Goal: Task Accomplishment & Management: Use online tool/utility

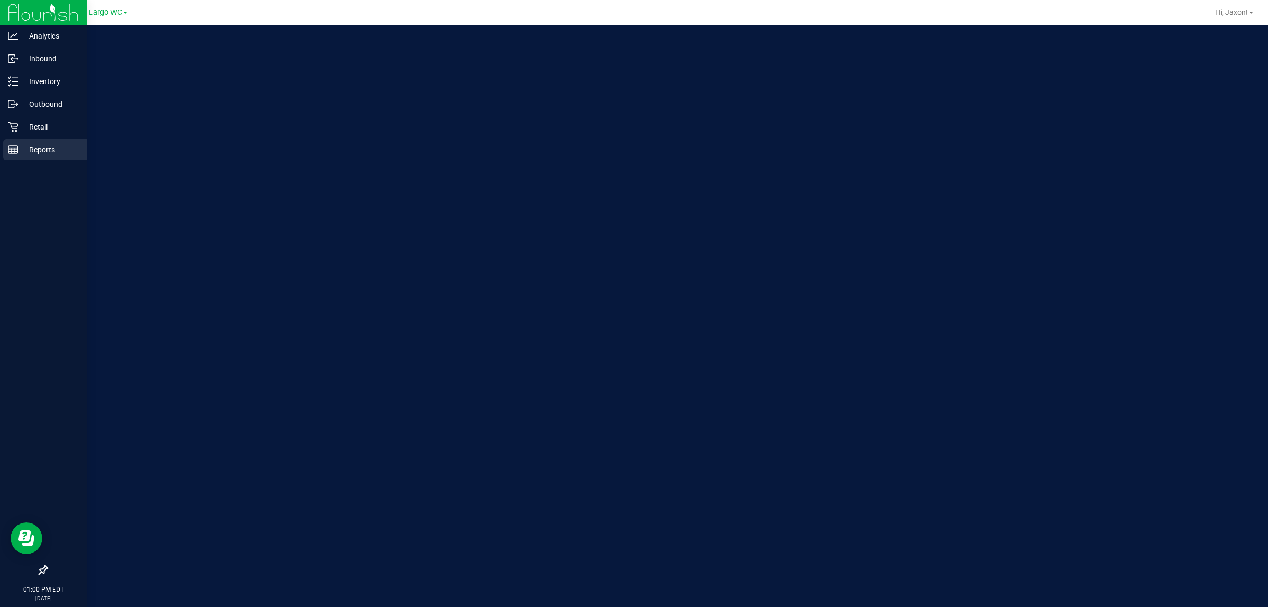
click at [10, 150] on line at bounding box center [13, 150] width 10 height 0
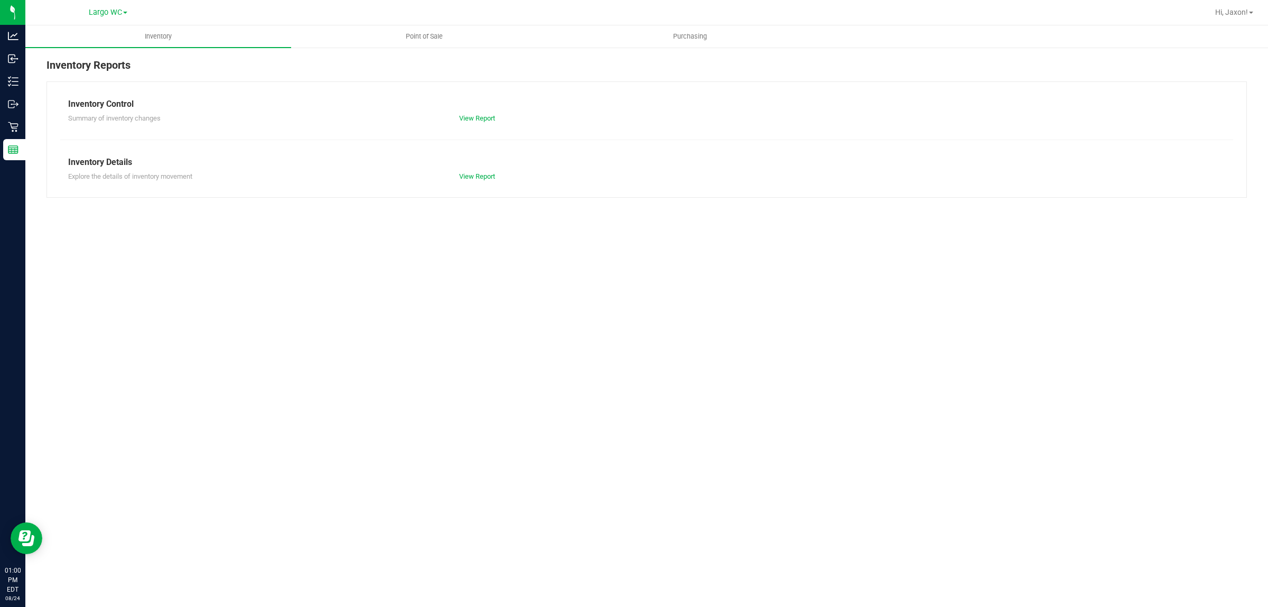
drag, startPoint x: 860, startPoint y: 179, endPoint x: 860, endPoint y: 169, distance: 9.5
click at [860, 177] on div "Explore the details of inventory movement View Report" at bounding box center [646, 175] width 1173 height 13
click at [424, 55] on div "Inventory Reports Inventory Control Summary of inventory changes View Report In…" at bounding box center [646, 127] width 1243 height 162
click at [425, 38] on span "Point of Sale" at bounding box center [425, 37] width 66 height 10
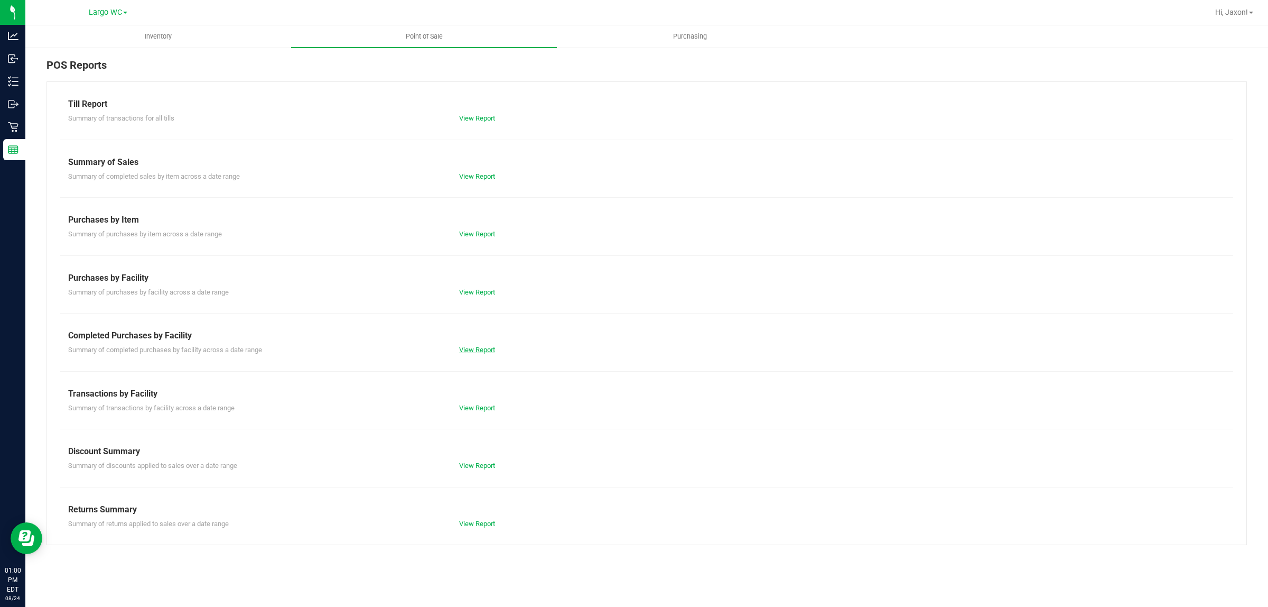
click at [489, 352] on link "View Report" at bounding box center [477, 350] width 36 height 8
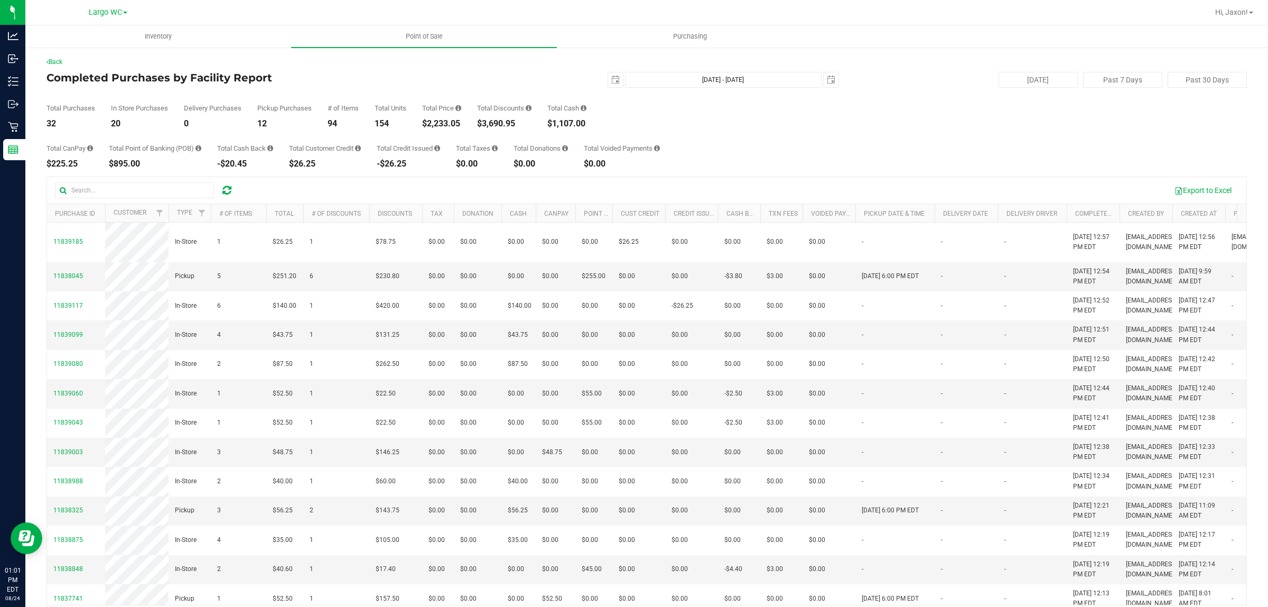
click at [675, 152] on div "Total CanPay $225.25 Total Point of Banking (POB) $895.00 Total Cash Back -$20.…" at bounding box center [646, 148] width 1200 height 40
click at [491, 72] on div "2025-08-24 Aug 24, 2025 - Aug 24, 2025 2025-08-24" at bounding box center [643, 80] width 408 height 16
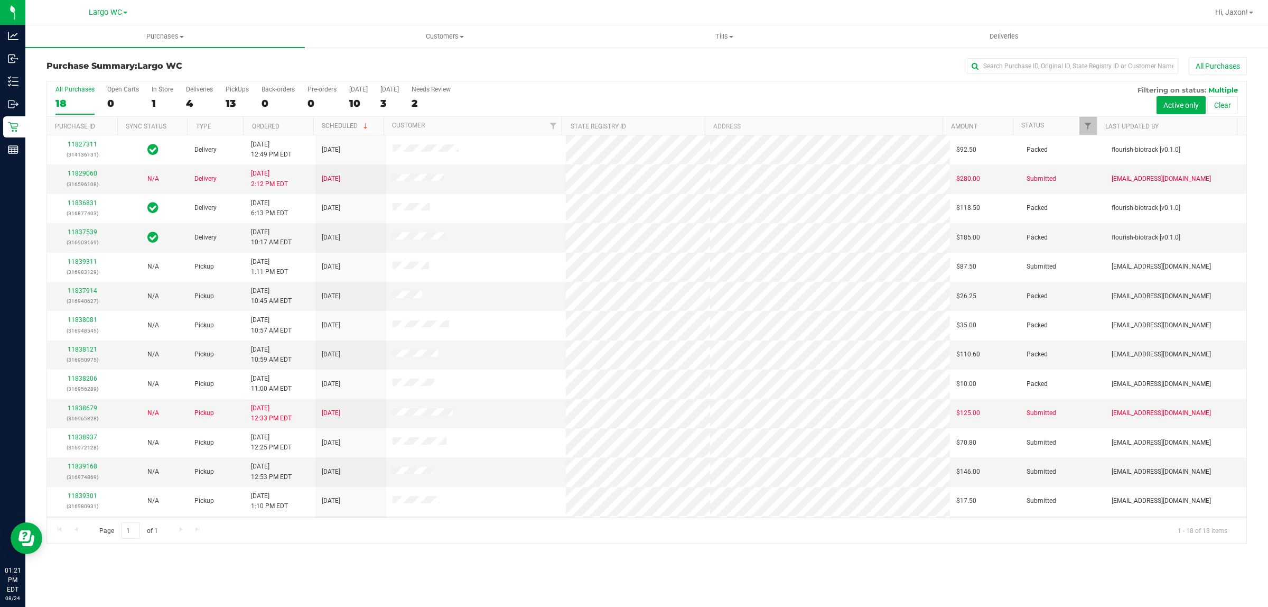
scroll to position [146, 0]
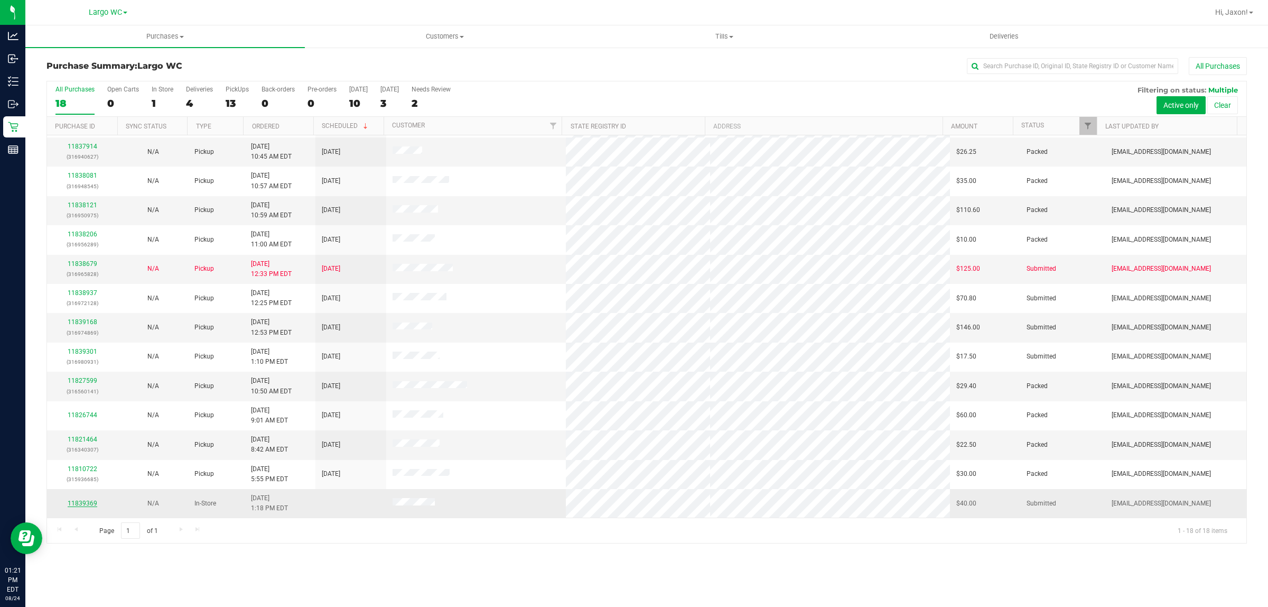
click at [82, 503] on link "11839369" at bounding box center [83, 502] width 30 height 7
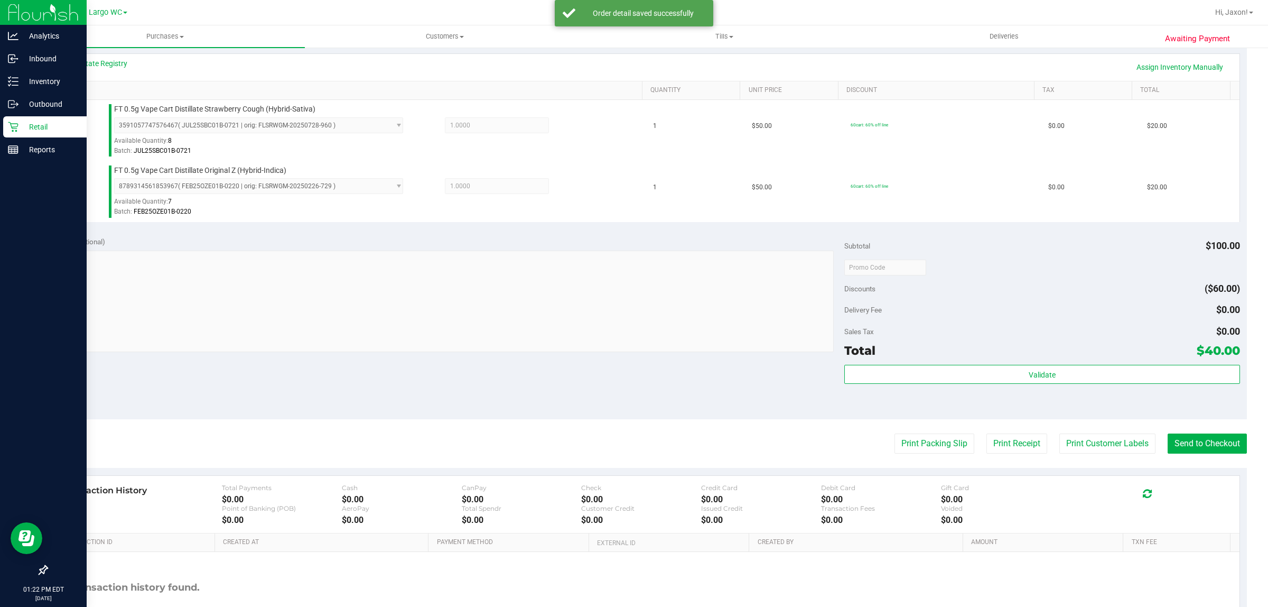
scroll to position [240, 0]
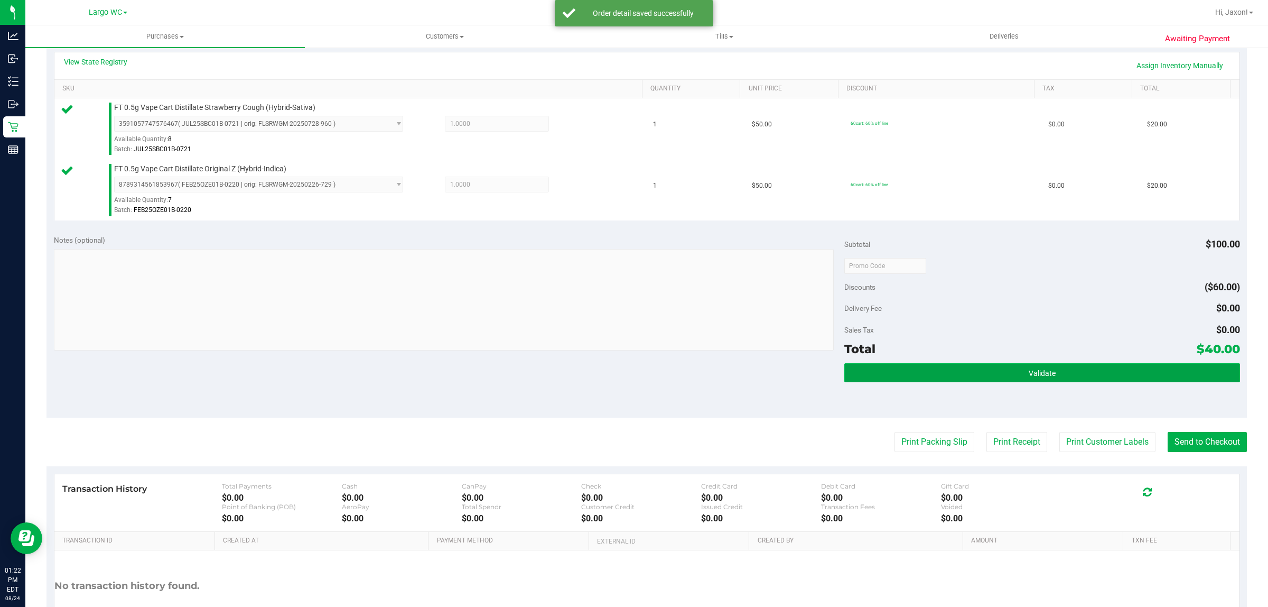
click at [1070, 371] on button "Validate" at bounding box center [1041, 372] width 395 height 19
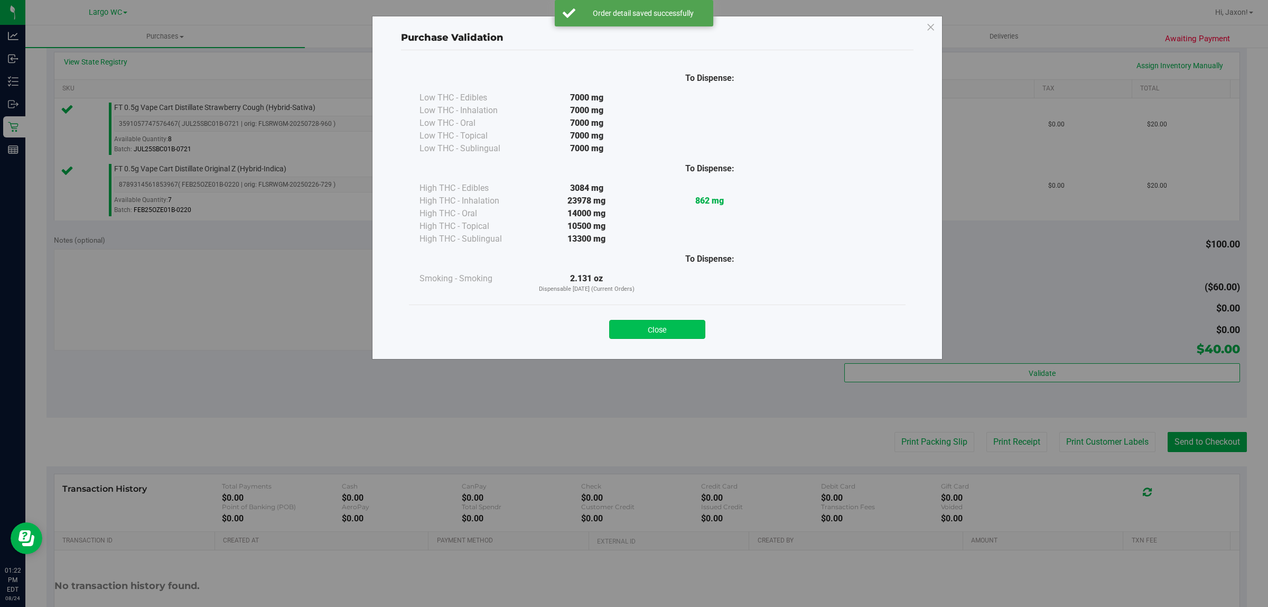
click at [650, 336] on button "Close" at bounding box center [657, 329] width 96 height 19
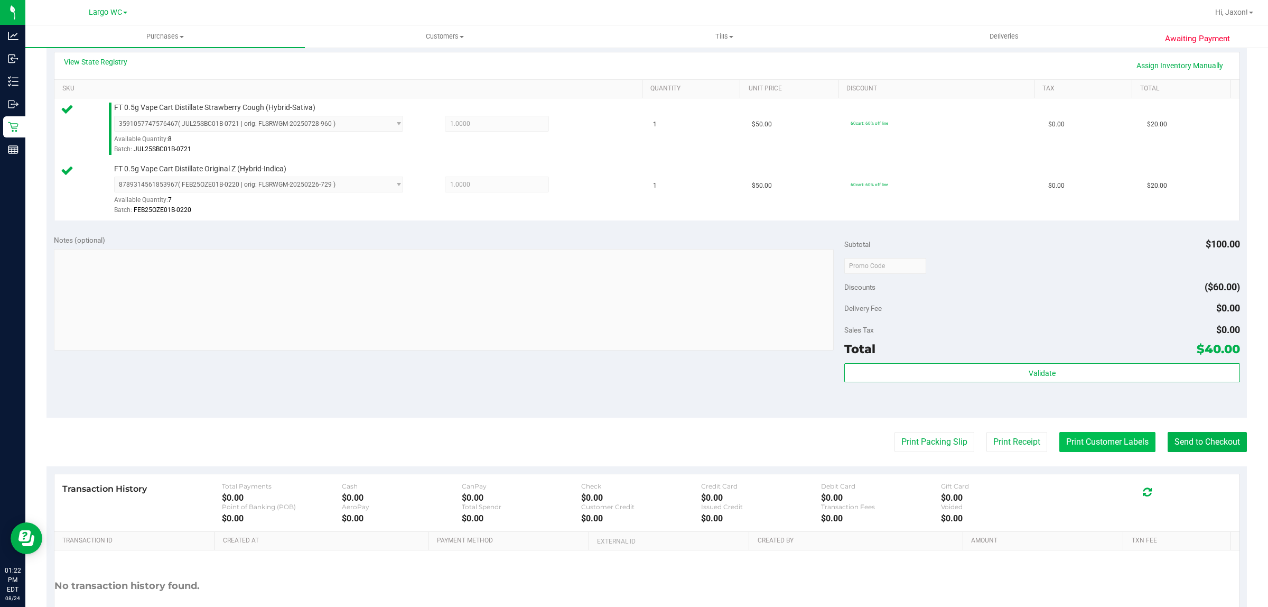
click at [1107, 437] on button "Print Customer Labels" at bounding box center [1107, 442] width 96 height 20
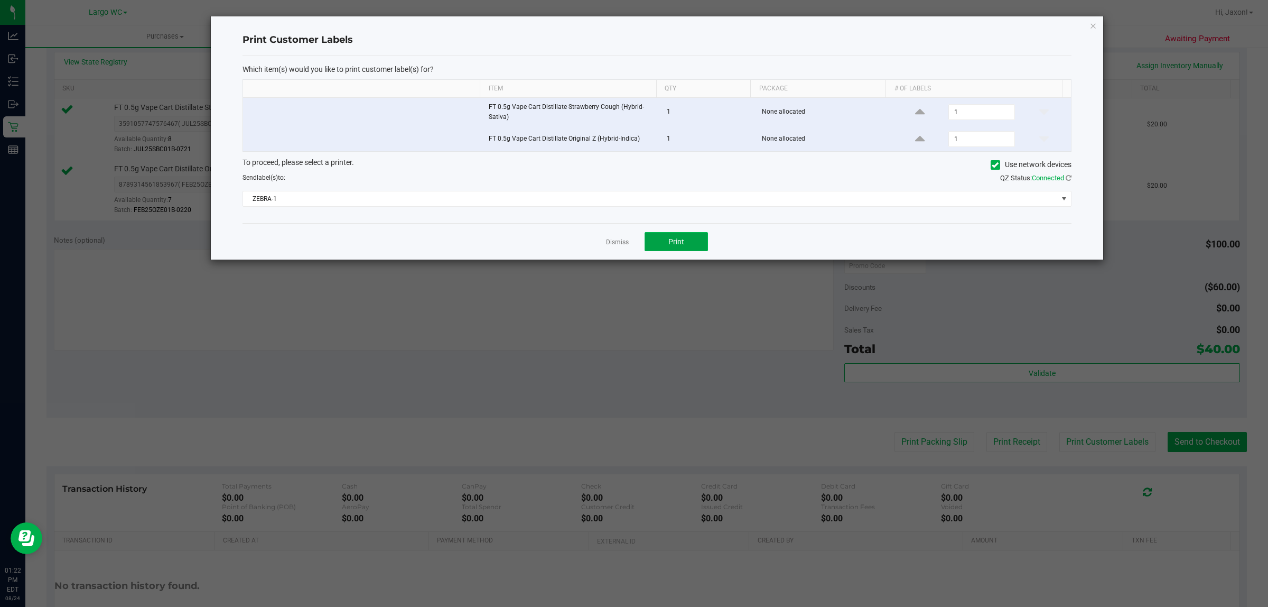
click at [694, 239] on button "Print" at bounding box center [676, 241] width 63 height 19
click at [613, 239] on link "Dismiss" at bounding box center [617, 242] width 23 height 9
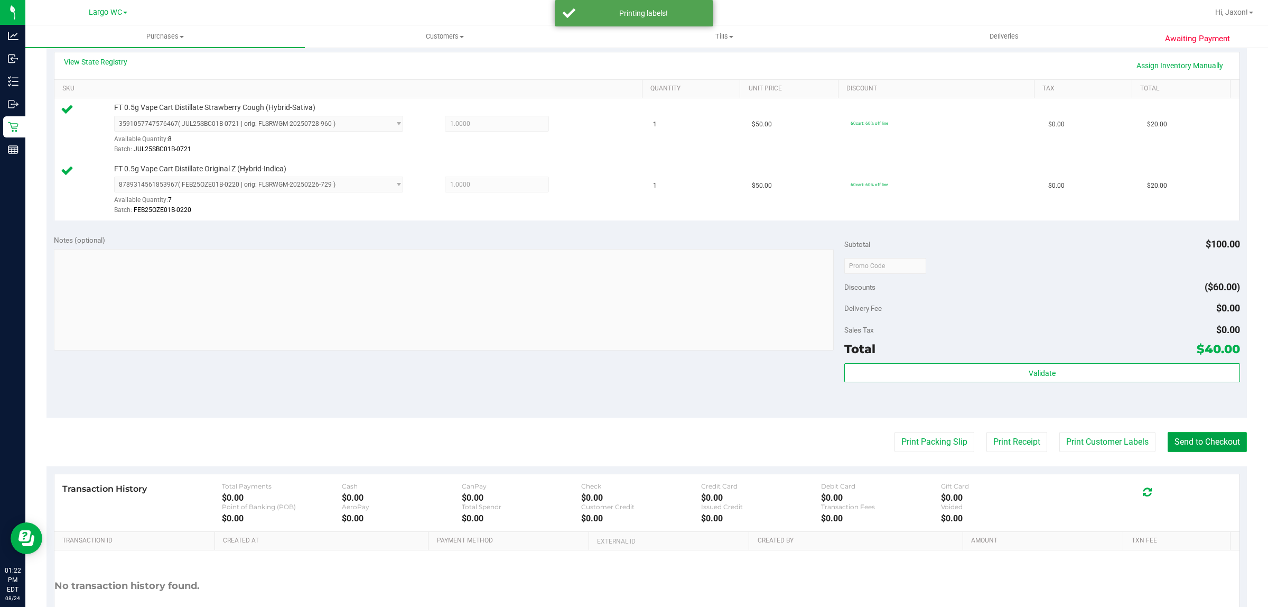
click at [1191, 442] on button "Send to Checkout" at bounding box center [1207, 442] width 79 height 20
